Goal: Information Seeking & Learning: Compare options

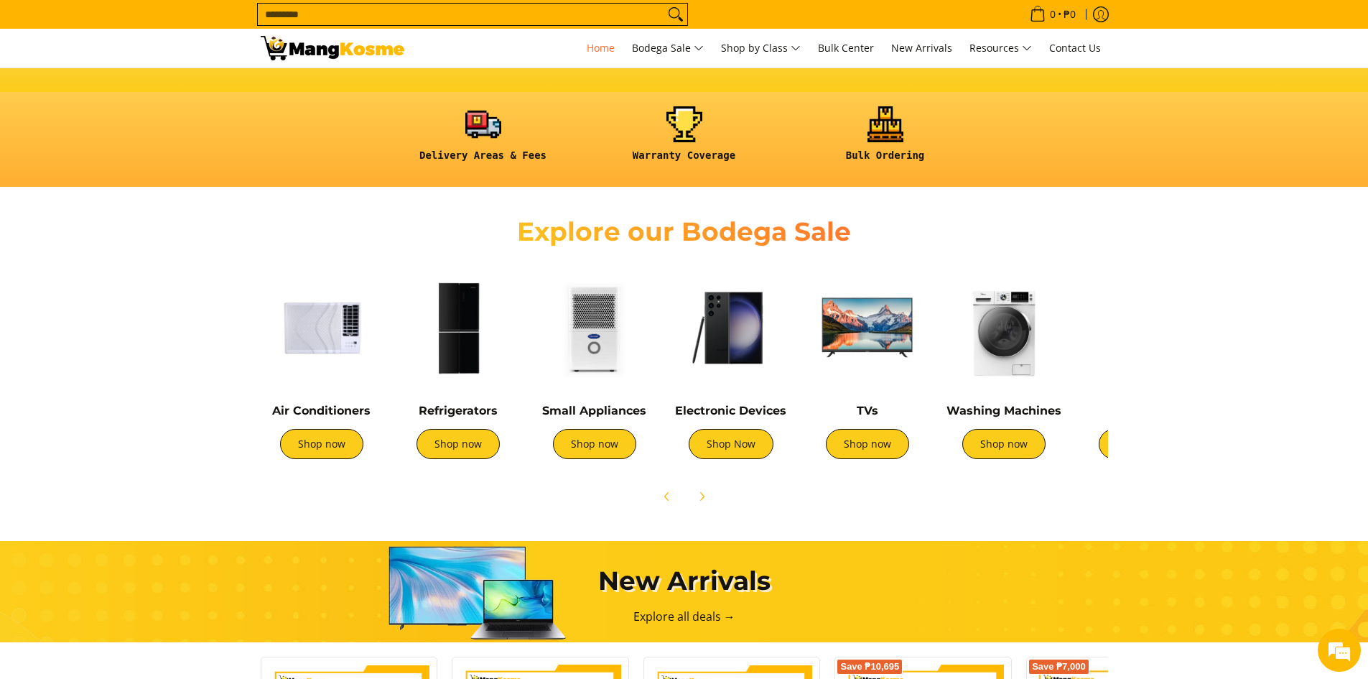
scroll to position [328, 0]
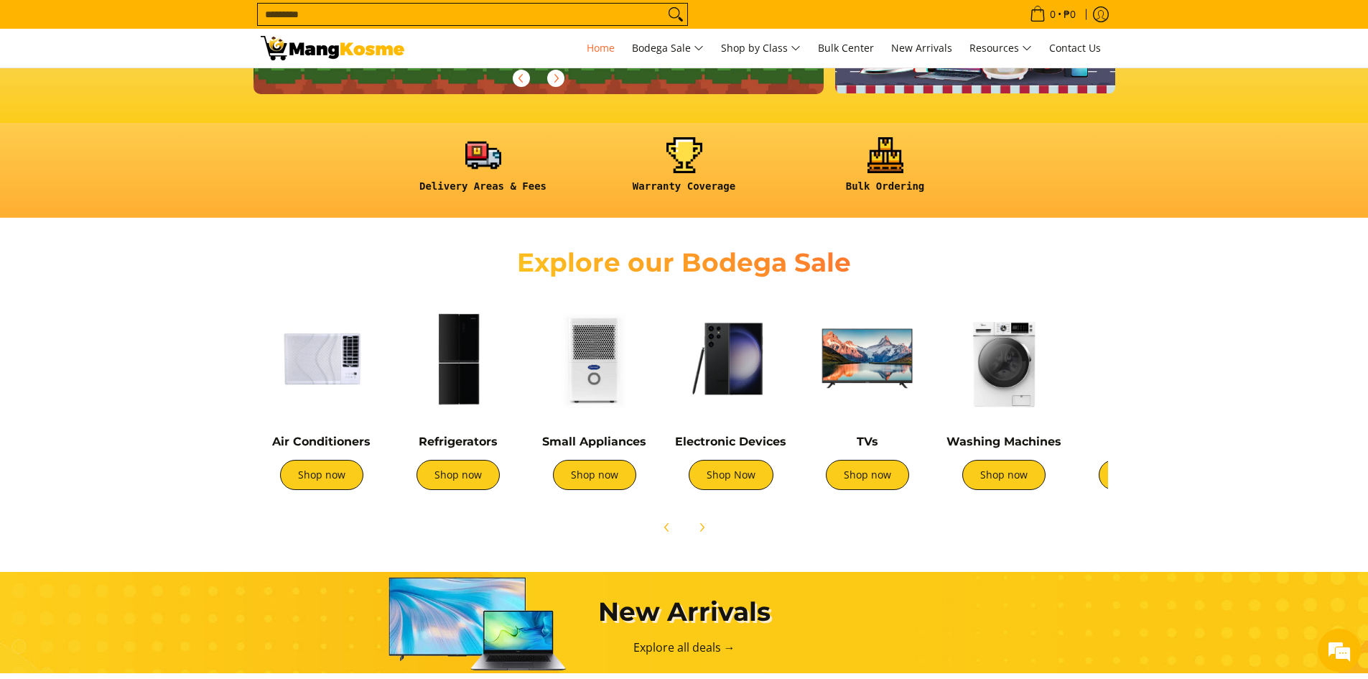
click at [740, 386] on img at bounding box center [731, 358] width 122 height 122
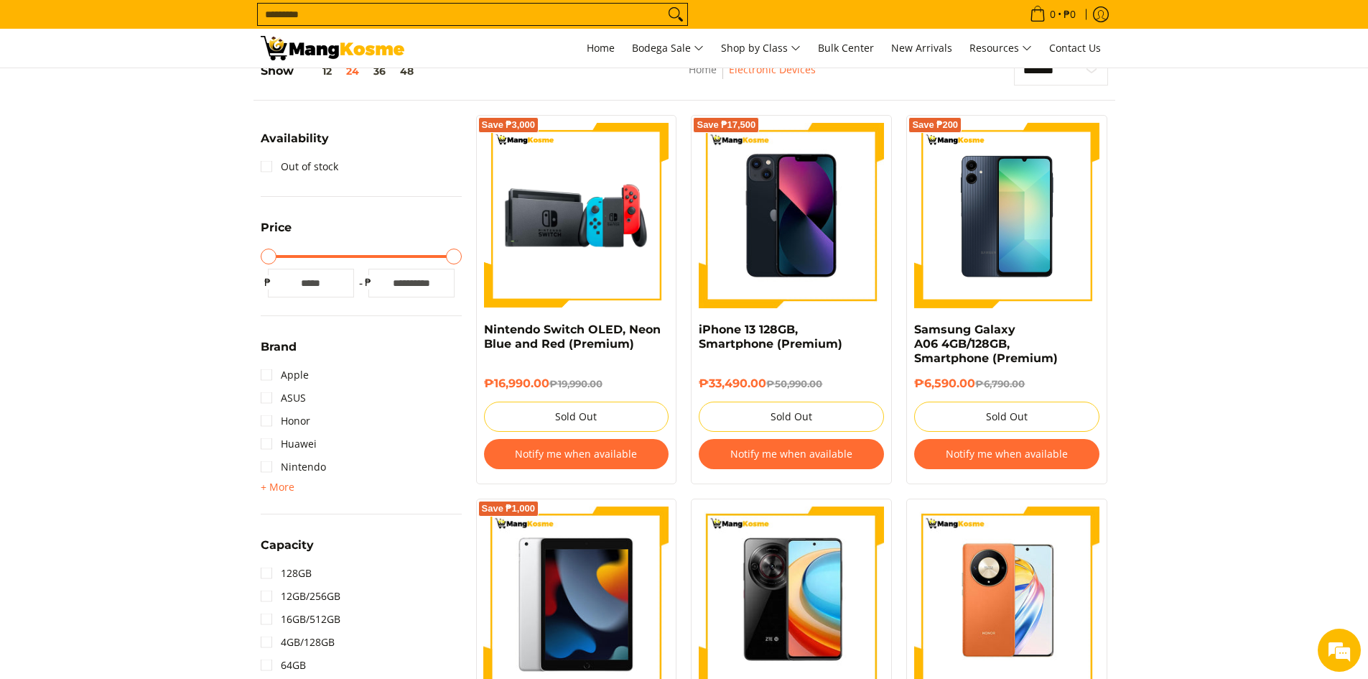
scroll to position [431, 0]
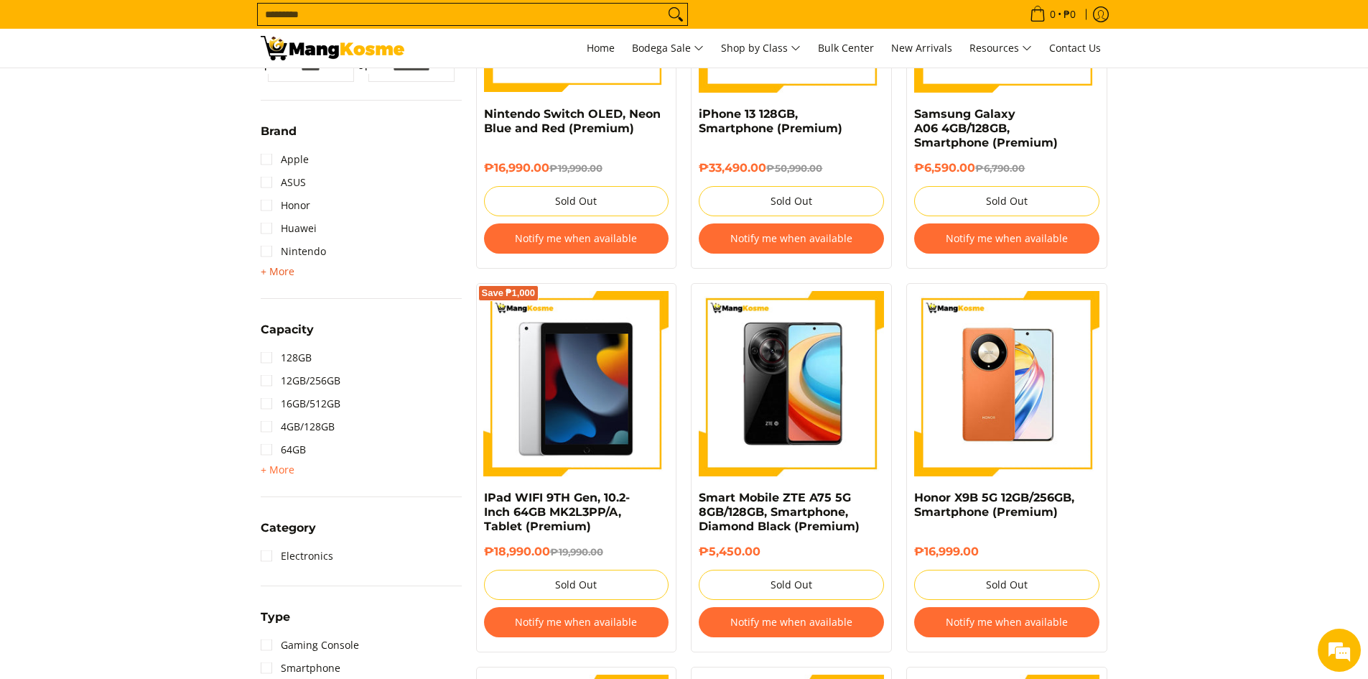
click at [292, 270] on span "+ More" at bounding box center [278, 271] width 34 height 11
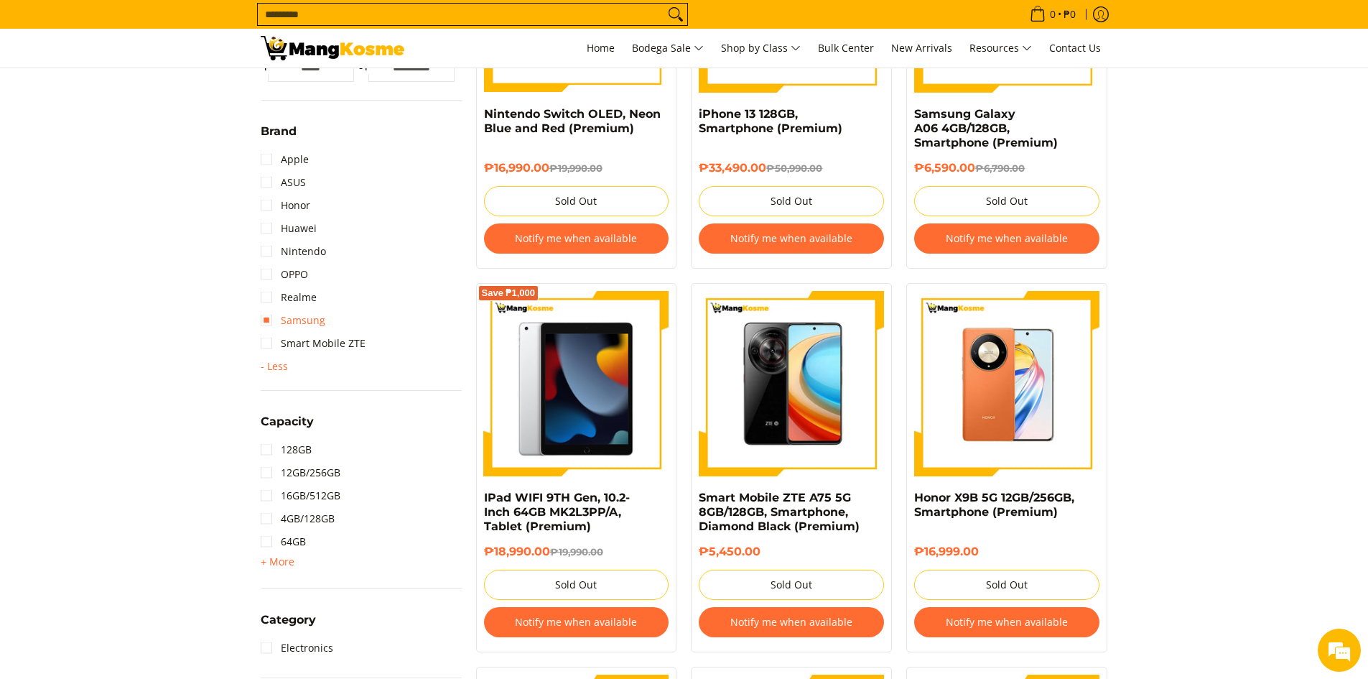
click at [294, 320] on link "Samsung" at bounding box center [293, 320] width 65 height 23
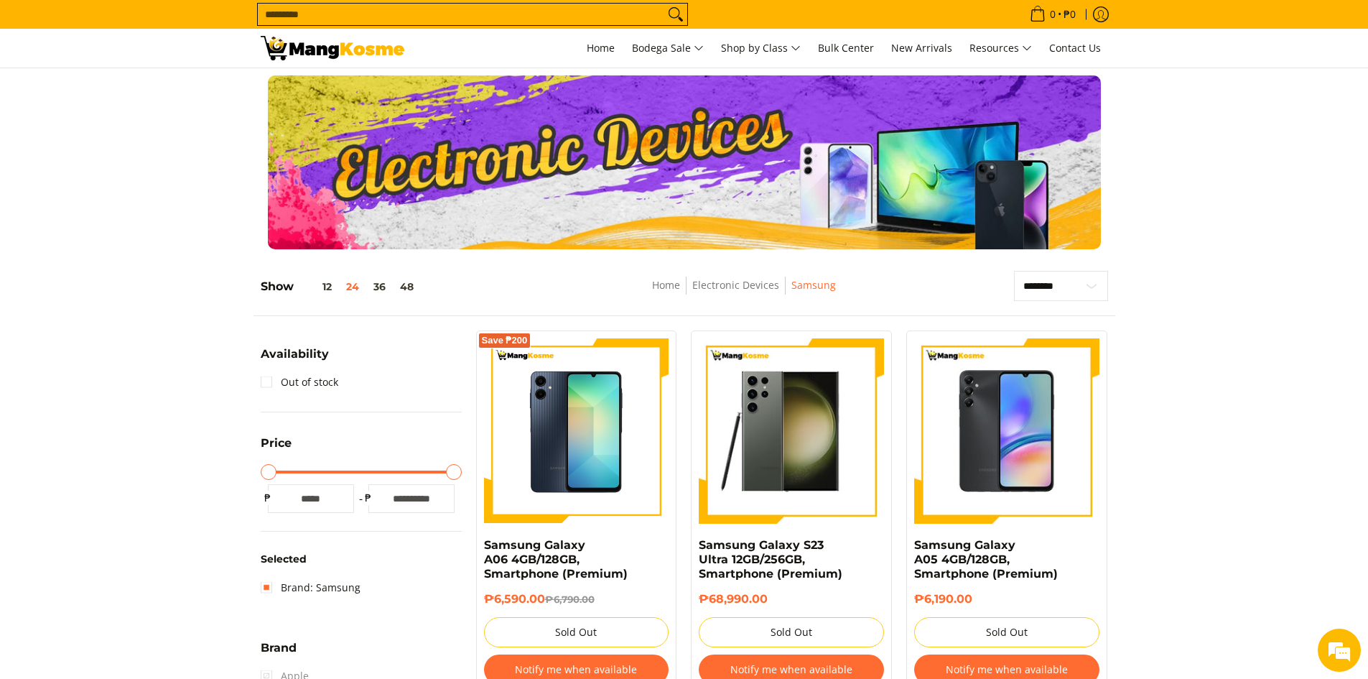
click at [553, 19] on input "Search..." at bounding box center [461, 15] width 407 height 22
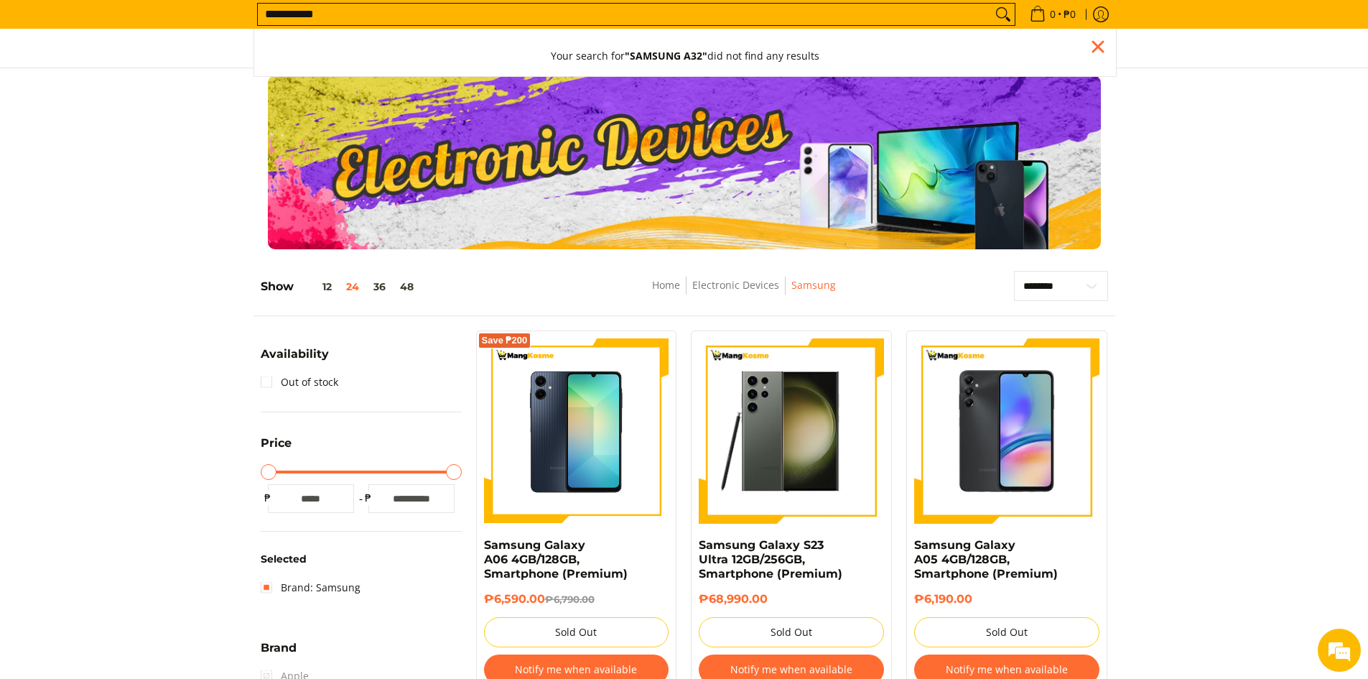
type input "**********"
click at [992, 4] on button "Search" at bounding box center [1003, 15] width 23 height 22
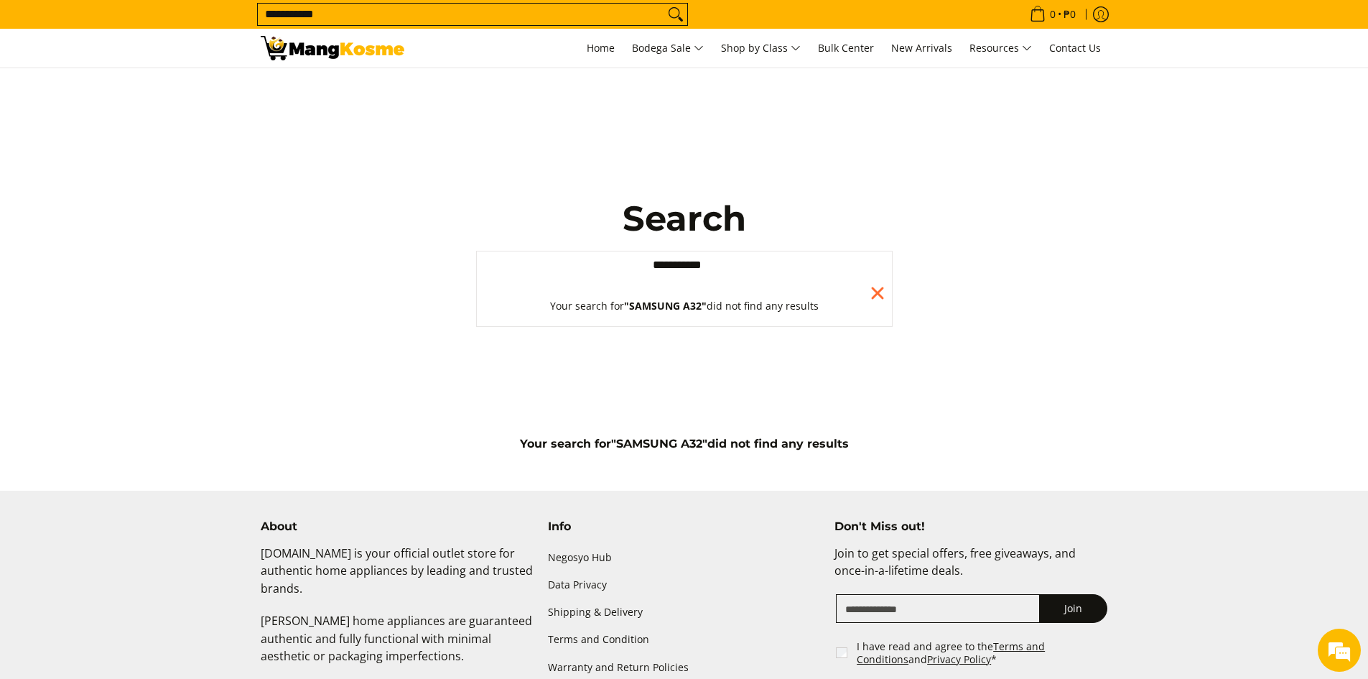
click at [786, 263] on input "**********" at bounding box center [684, 265] width 417 height 29
click at [879, 267] on input "**********" at bounding box center [684, 265] width 417 height 29
click at [871, 266] on input "Search..." at bounding box center [684, 265] width 417 height 29
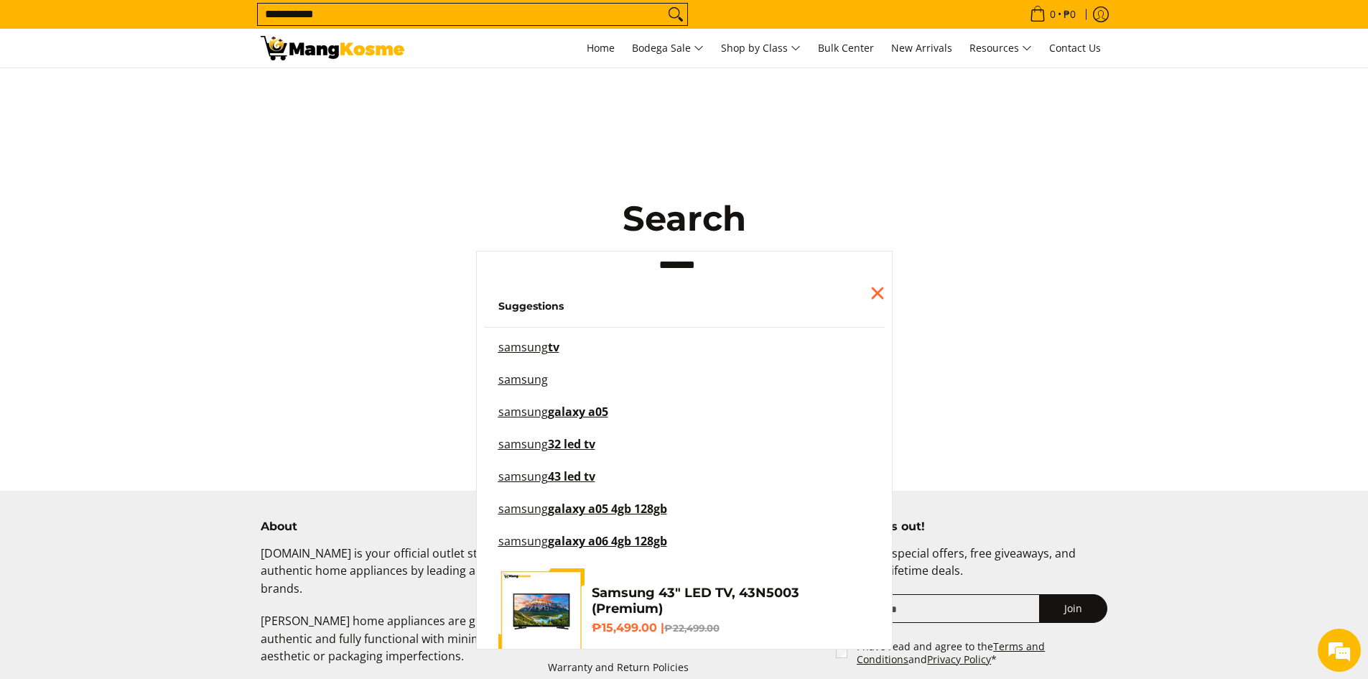
type input "*******"
click at [583, 404] on li "samsung" at bounding box center [684, 390] width 401 height 32
click at [599, 404] on li "samsung" at bounding box center [684, 390] width 401 height 32
click at [599, 412] on span "galaxy a05" at bounding box center [578, 412] width 60 height 16
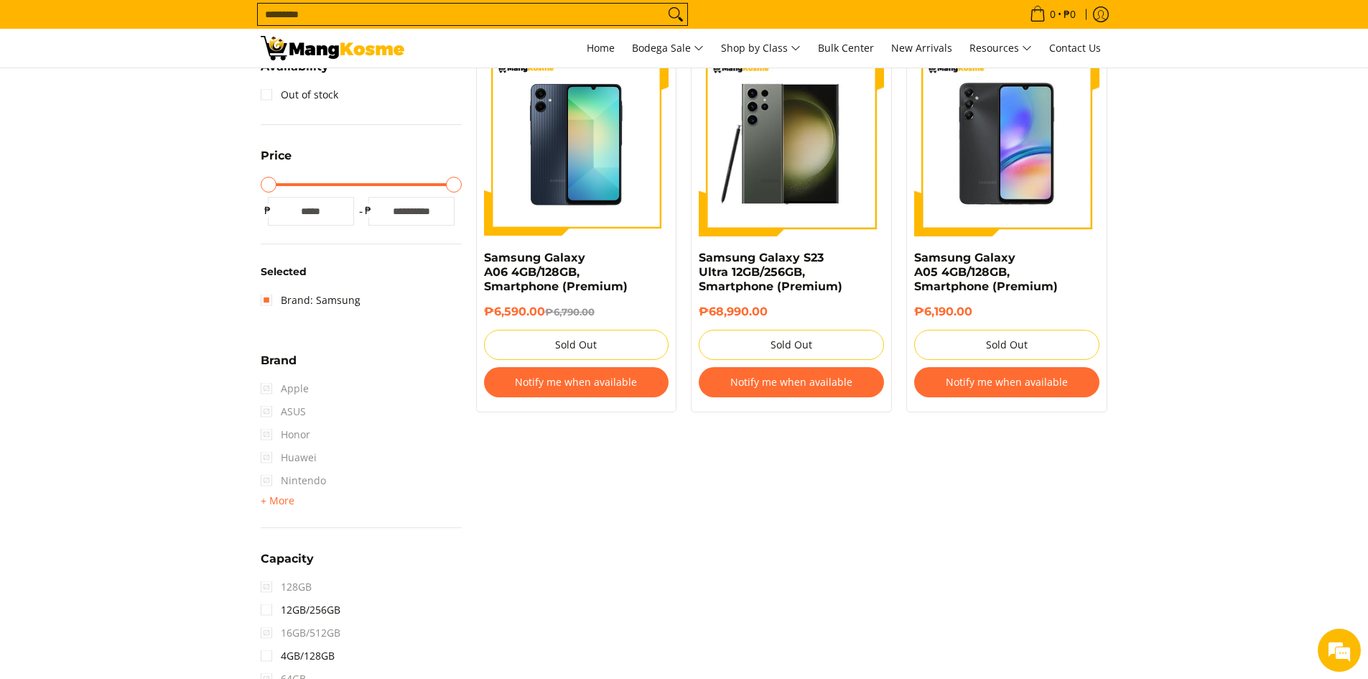
scroll to position [215, 0]
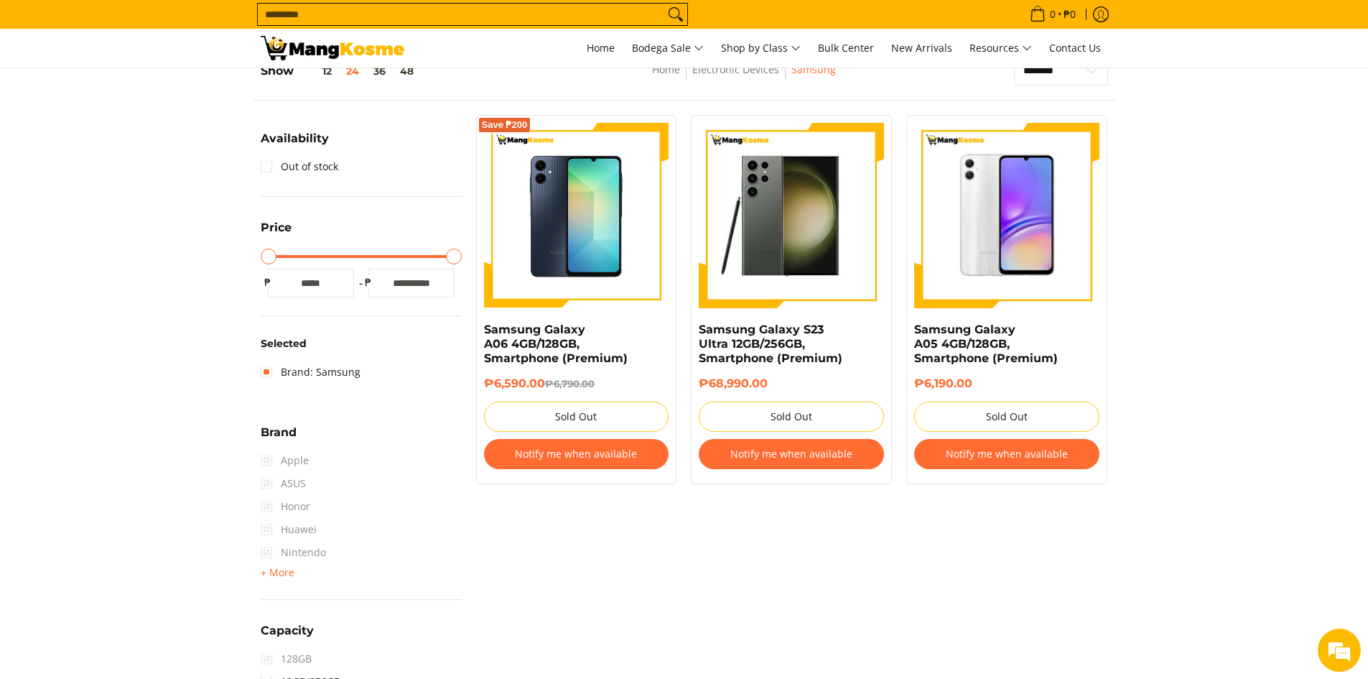
click at [997, 240] on img at bounding box center [1006, 215] width 185 height 185
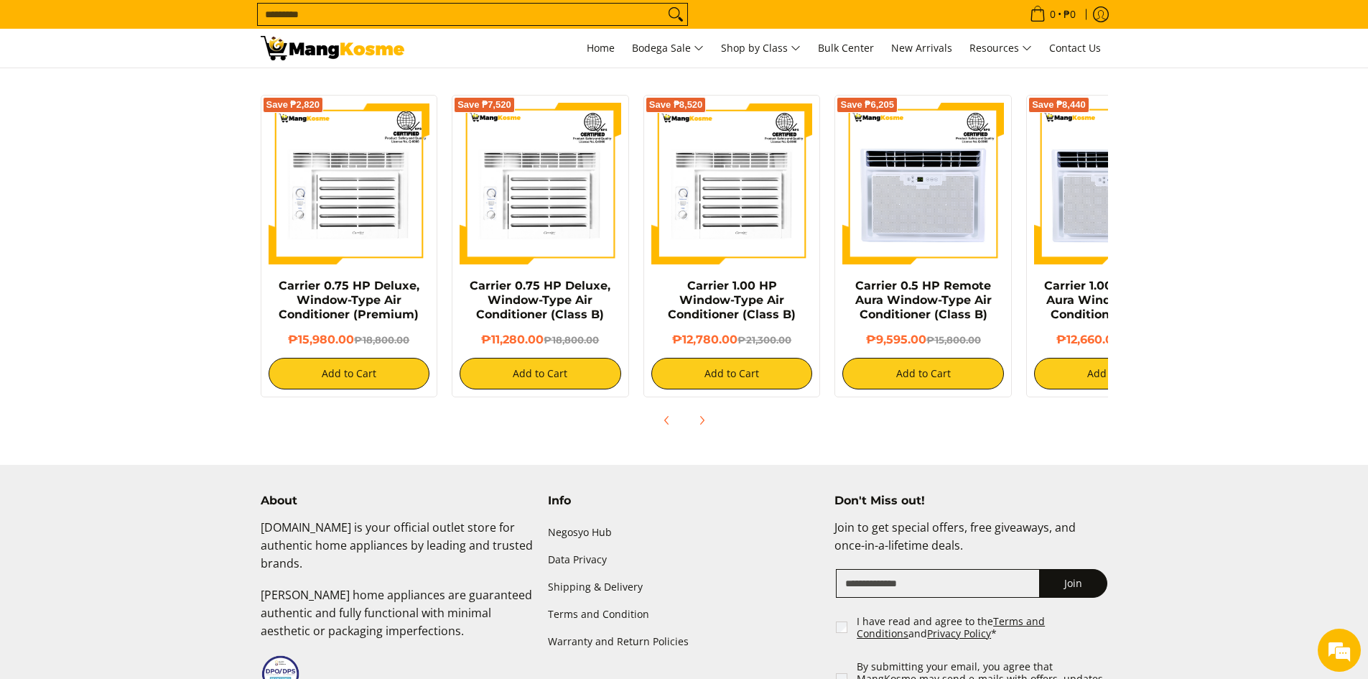
scroll to position [762, 0]
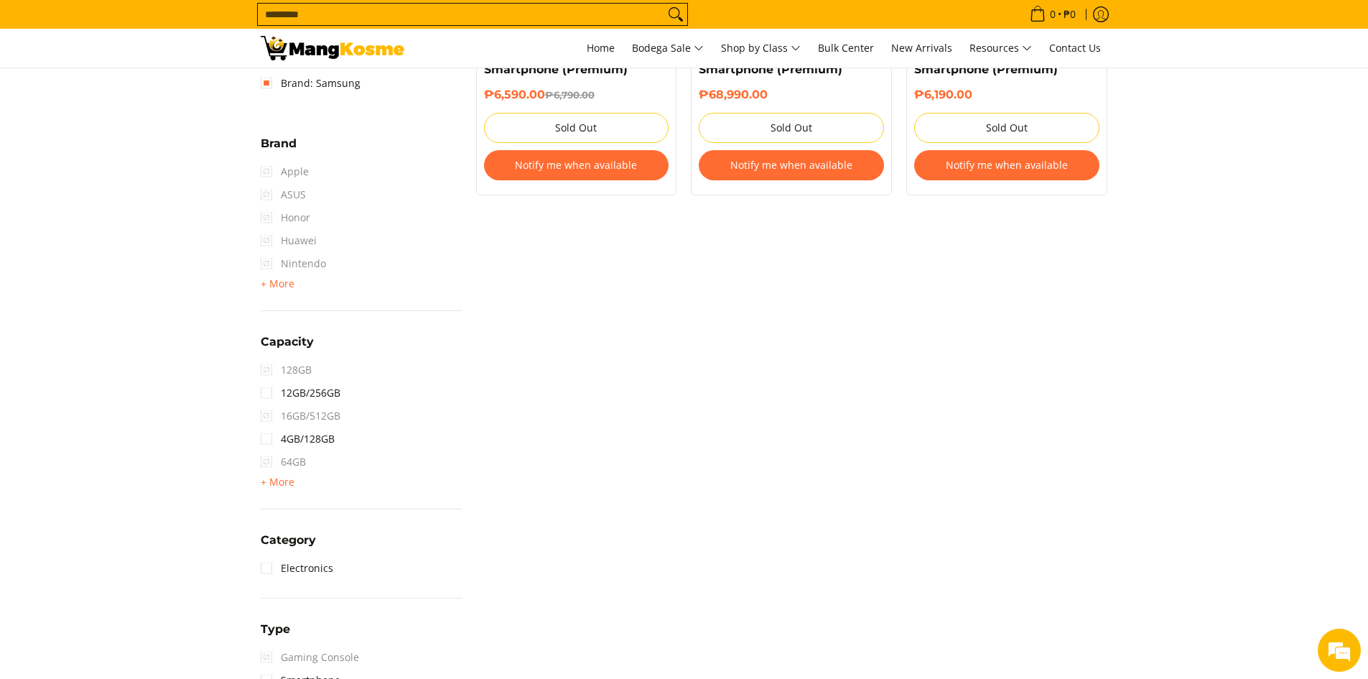
scroll to position [503, 0]
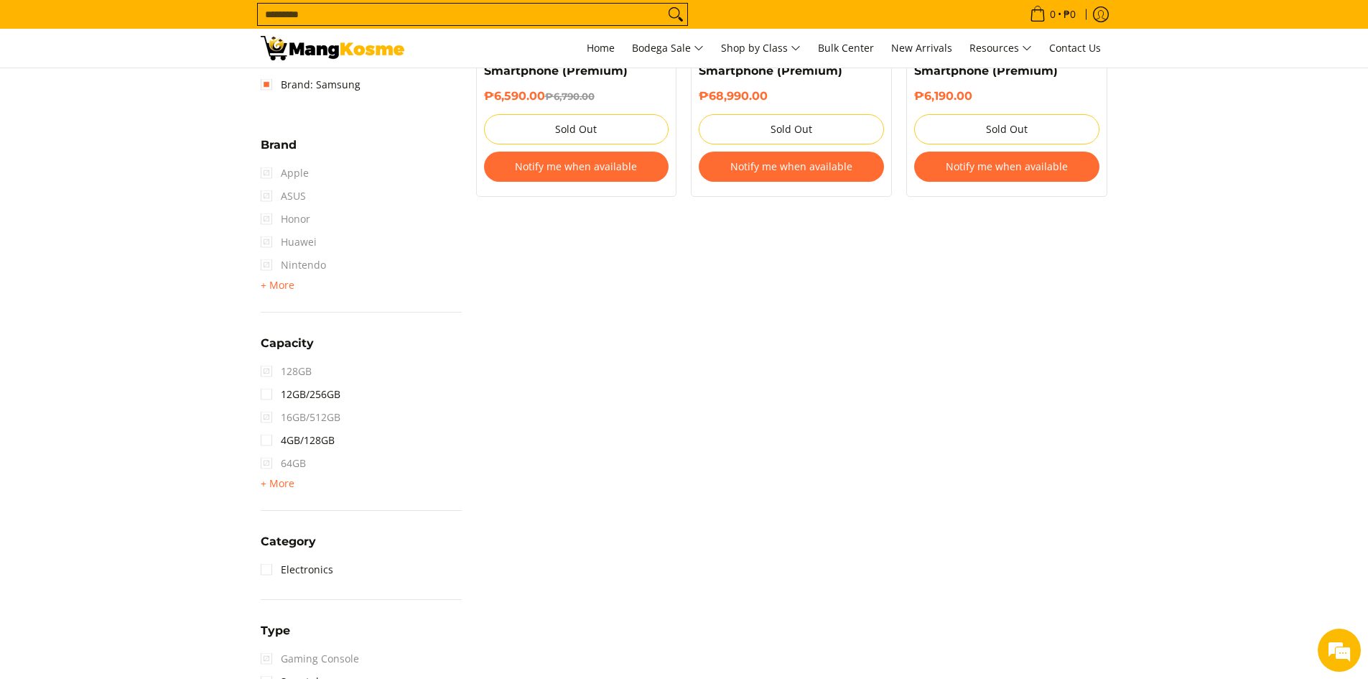
click at [275, 175] on span "Apple" at bounding box center [285, 173] width 48 height 23
click at [268, 175] on span "Apple" at bounding box center [285, 173] width 48 height 23
click at [267, 175] on span "Apple" at bounding box center [285, 173] width 48 height 23
click at [268, 173] on span "Apple" at bounding box center [285, 173] width 48 height 23
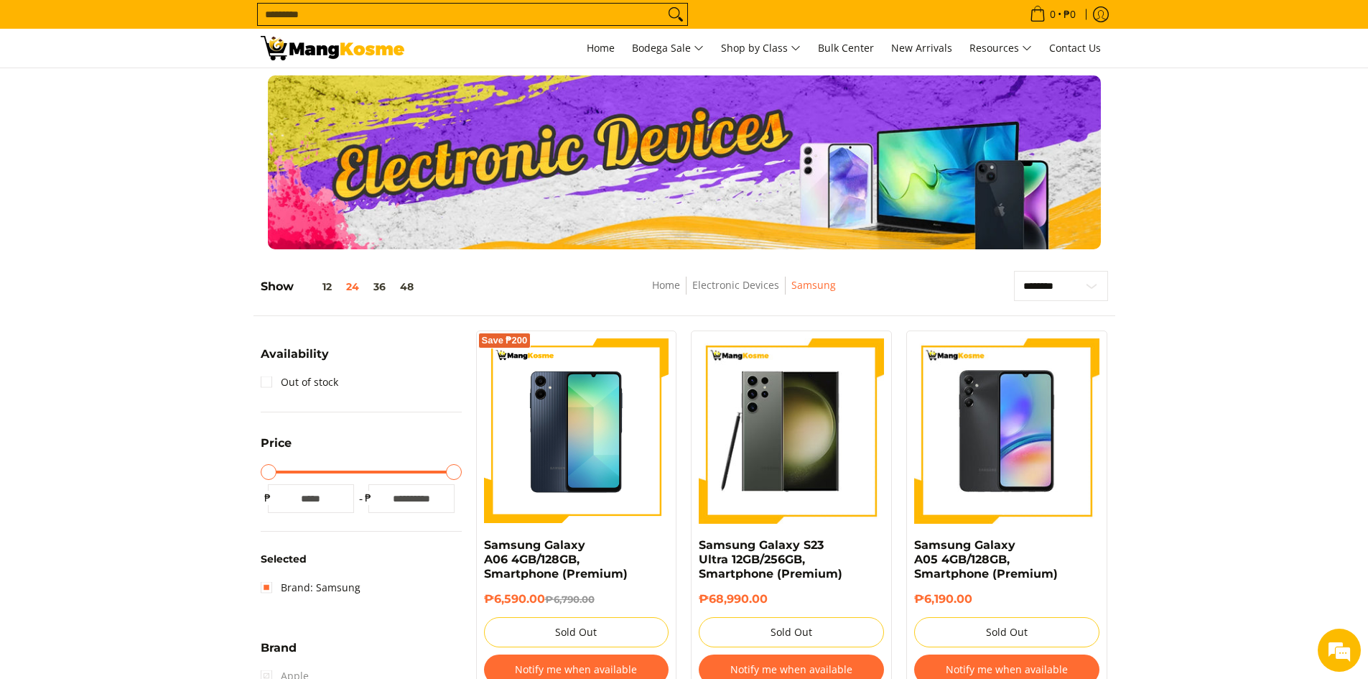
scroll to position [72, 0]
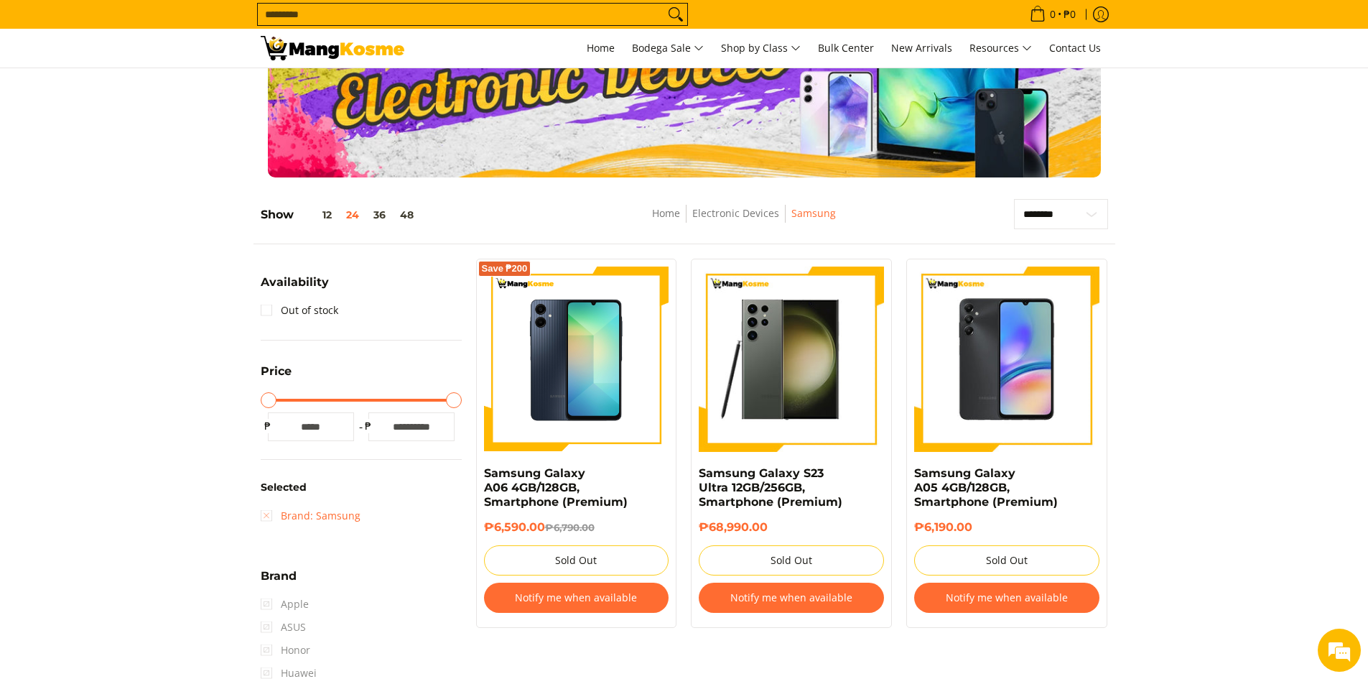
click at [264, 516] on link "Brand: Samsung" at bounding box center [311, 515] width 100 height 23
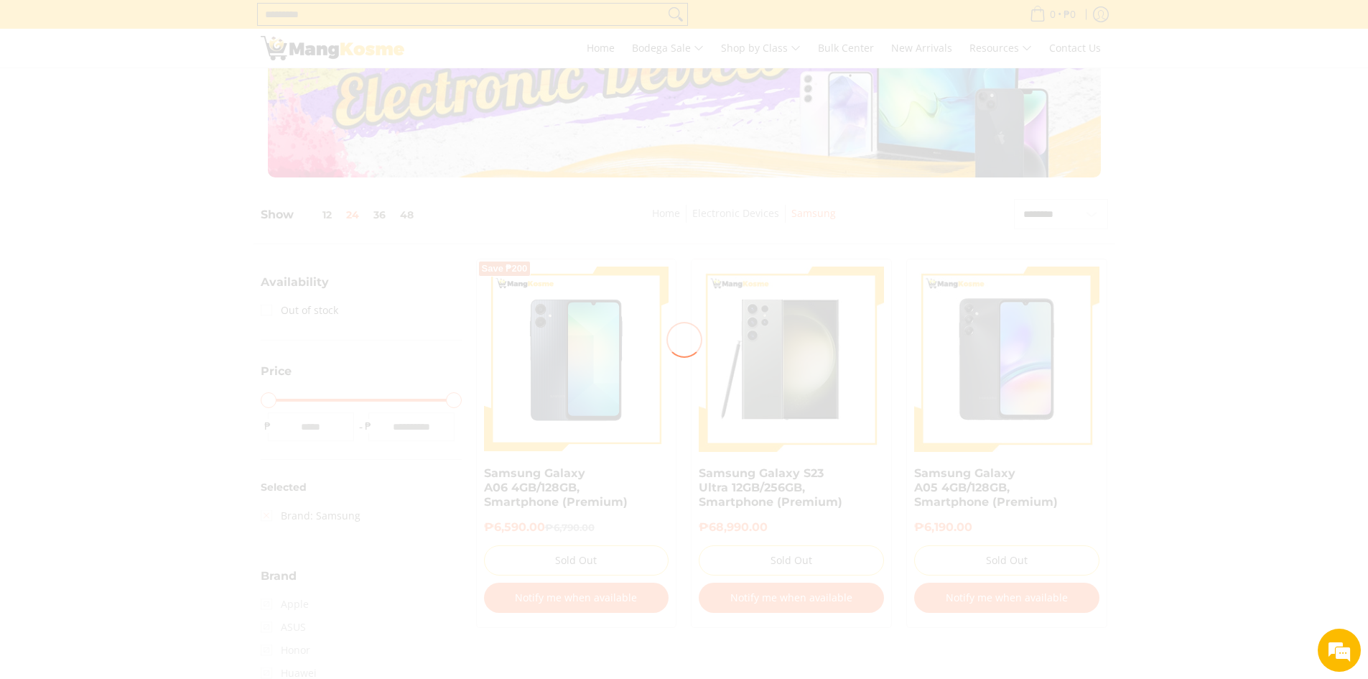
scroll to position [0, 0]
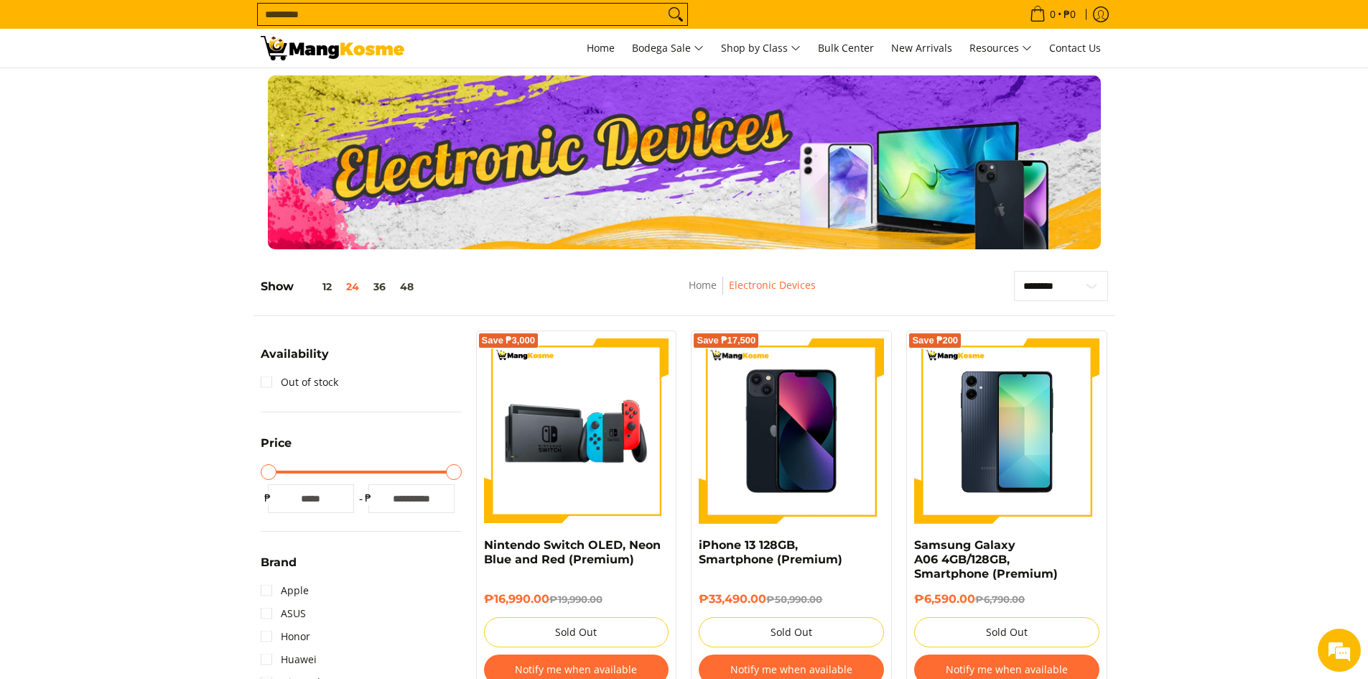
scroll to position [72, 0]
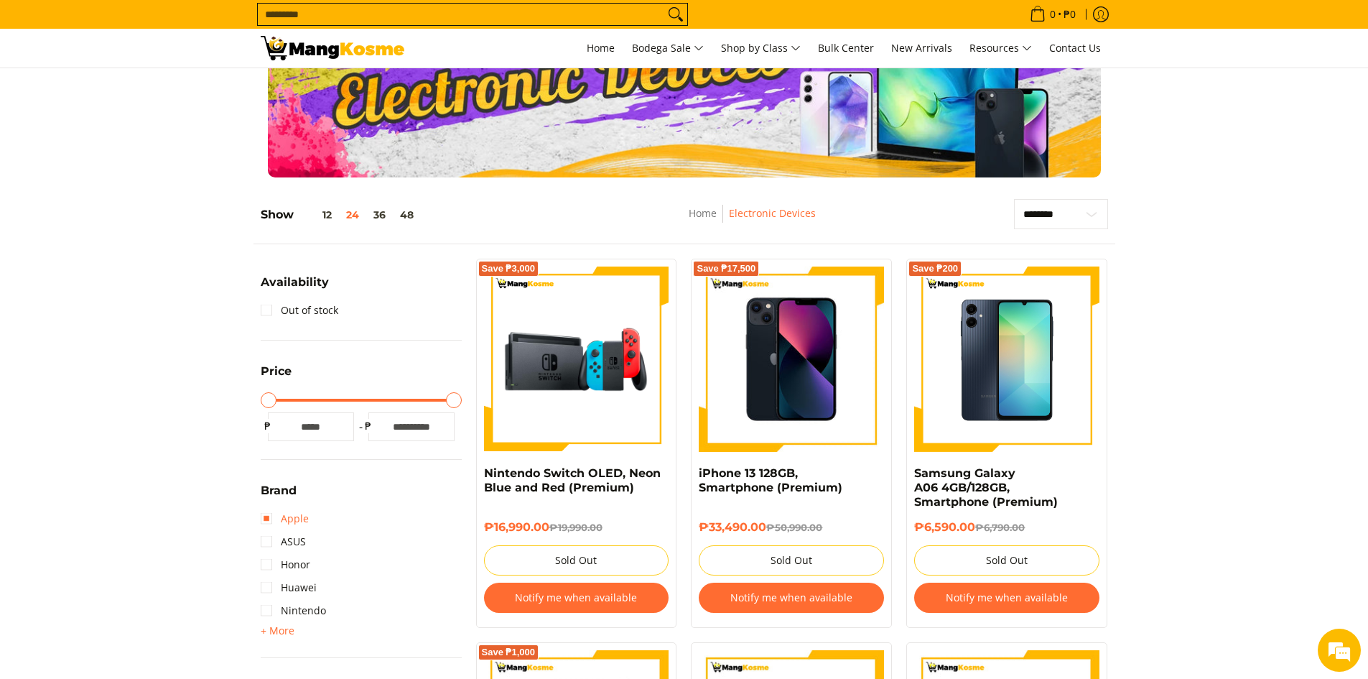
click at [266, 515] on link "Apple" at bounding box center [285, 518] width 48 height 23
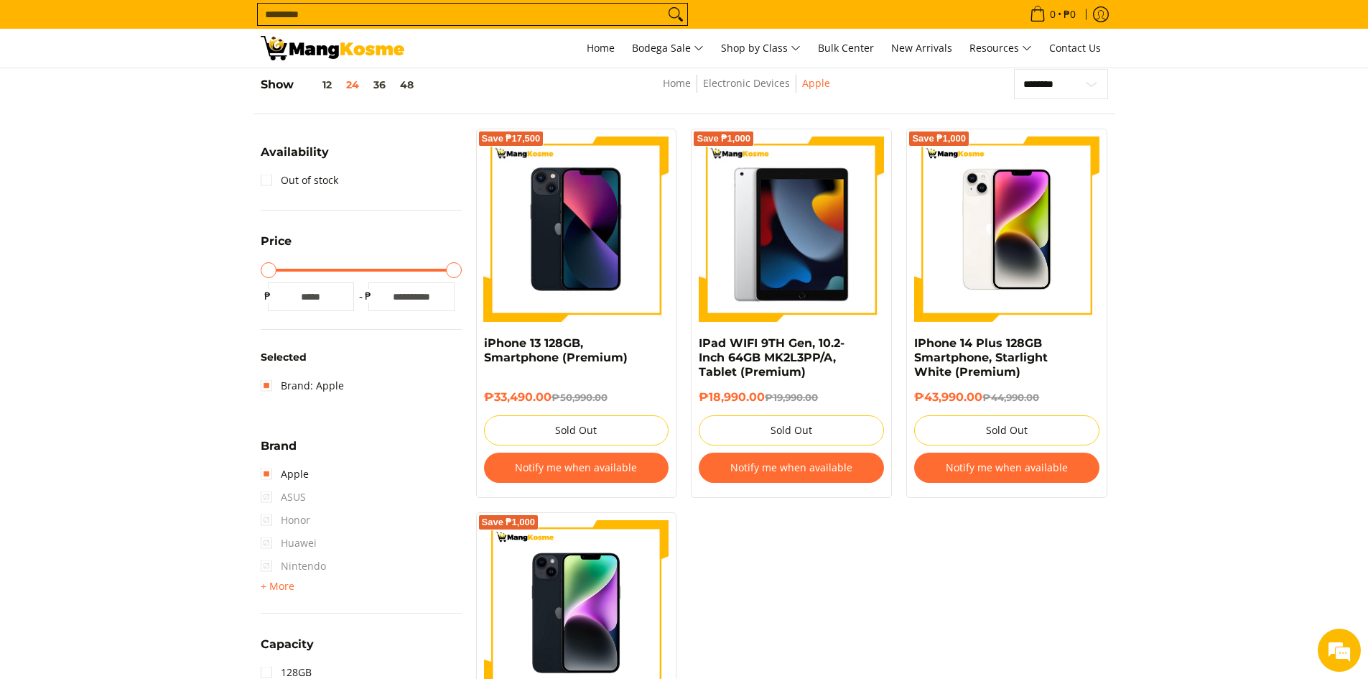
scroll to position [203, 0]
